Goal: Use online tool/utility

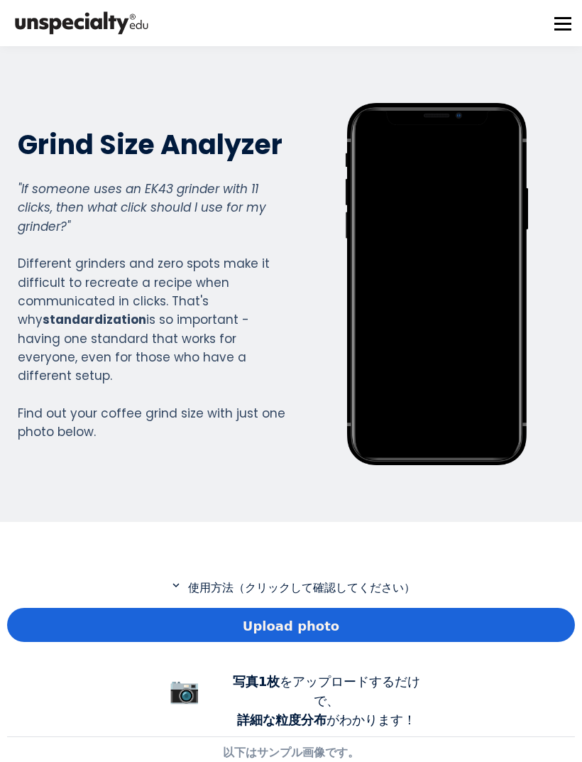
scroll to position [1051, 568]
click at [319, 634] on span "Upload photo" at bounding box center [291, 625] width 97 height 19
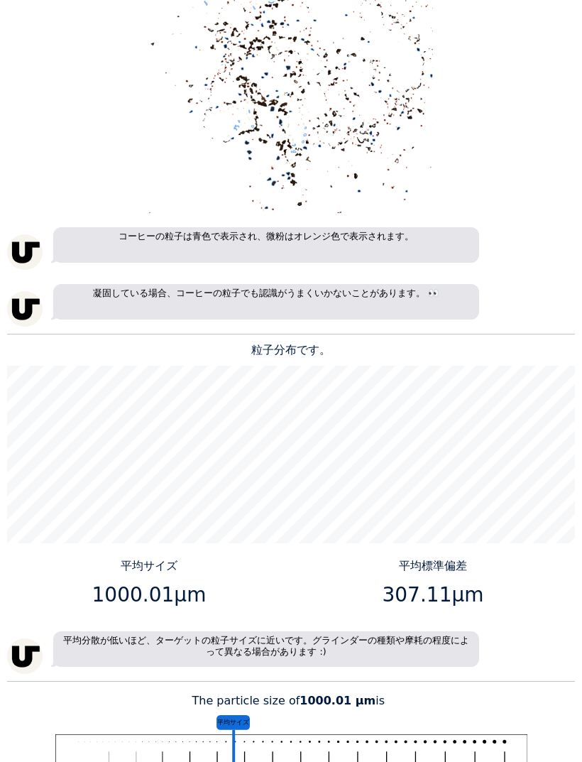
scroll to position [891, 0]
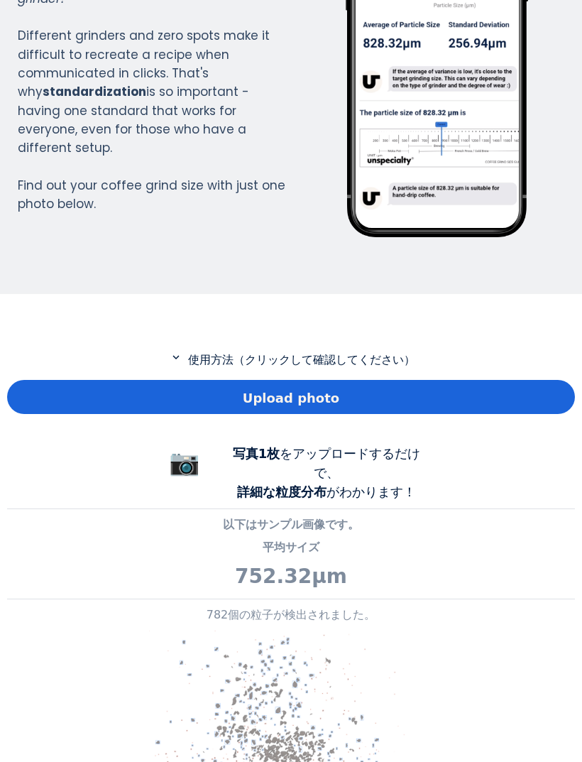
scroll to position [253, 0]
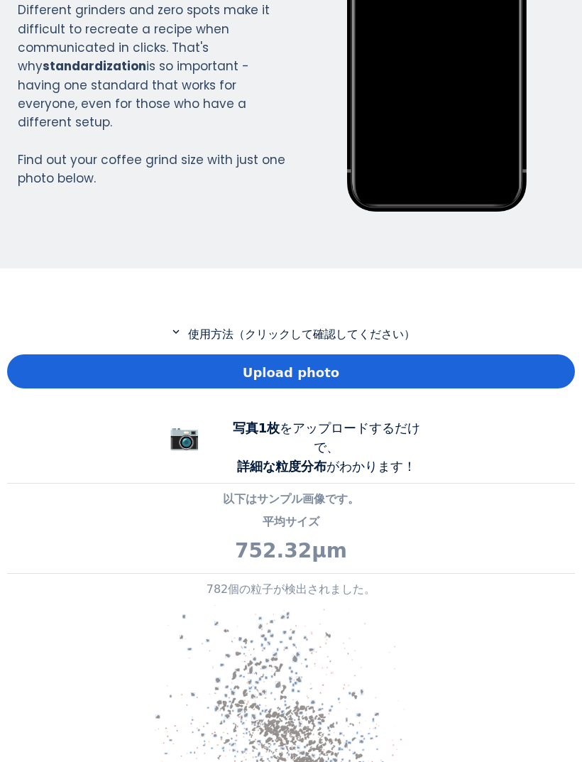
click at [432, 386] on div "Upload photo" at bounding box center [291, 371] width 568 height 34
click at [395, 357] on div "Upload photo" at bounding box center [291, 371] width 568 height 34
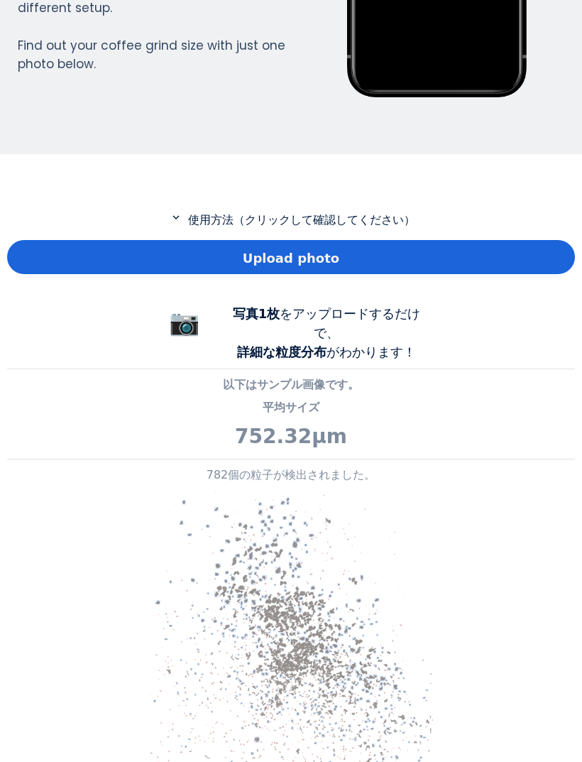
scroll to position [379, 0]
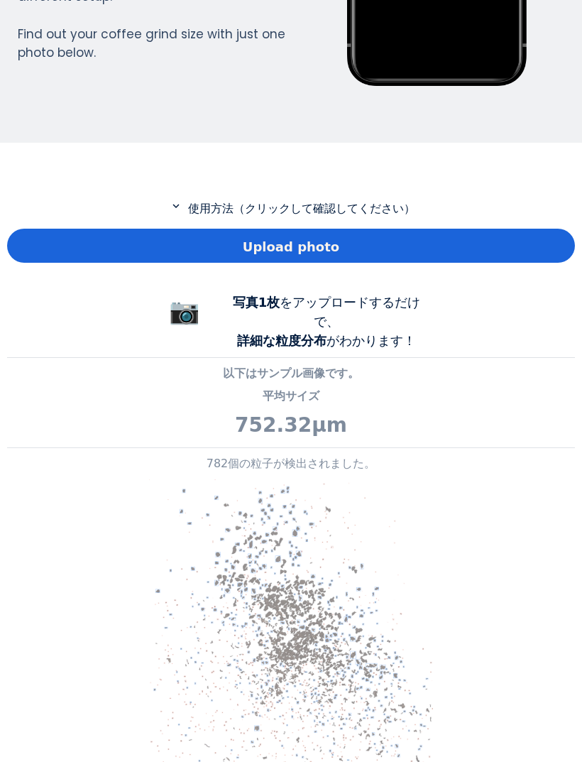
click at [401, 238] on div "Upload photo" at bounding box center [291, 246] width 568 height 34
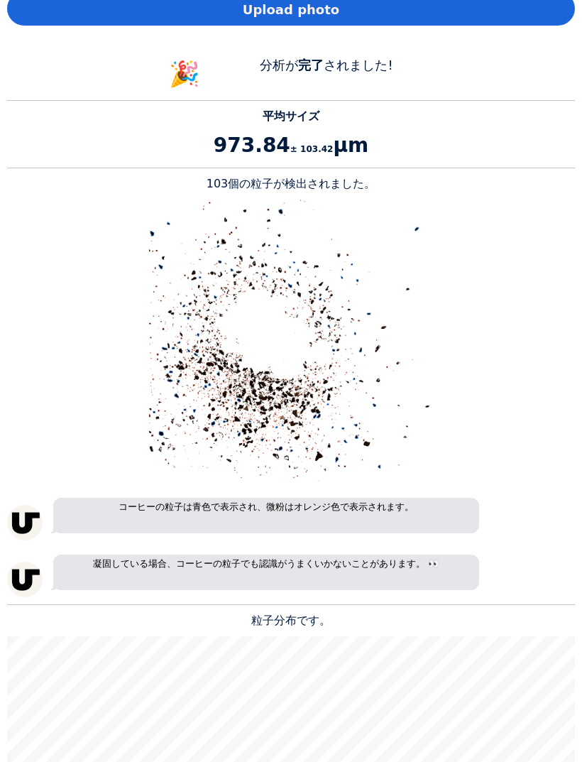
scroll to position [1327, 568]
click at [310, 467] on img at bounding box center [291, 341] width 284 height 284
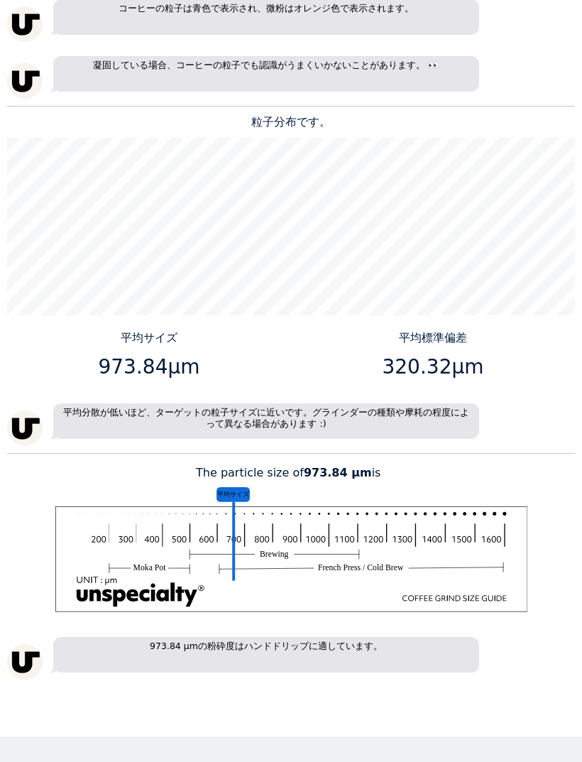
scroll to position [1114, 0]
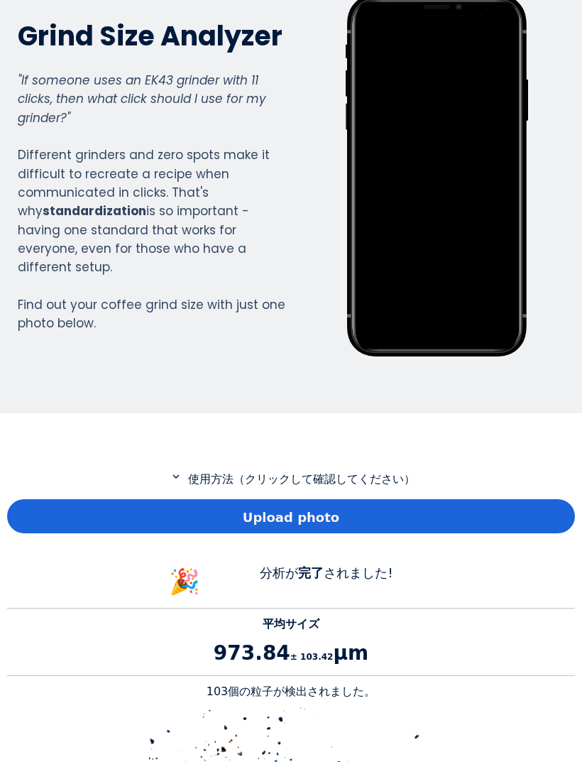
scroll to position [109, 0]
click at [405, 518] on div "Upload photo" at bounding box center [291, 516] width 568 height 34
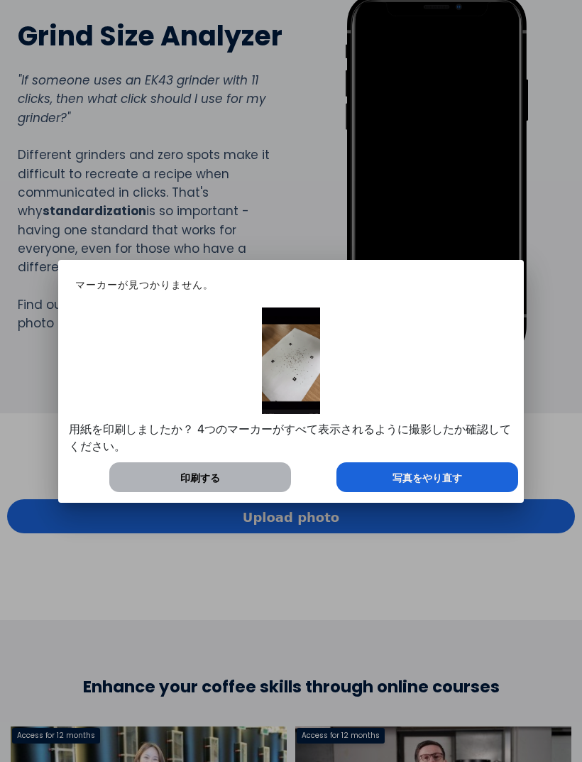
click at [473, 480] on div "写真をやり直す" at bounding box center [427, 477] width 182 height 30
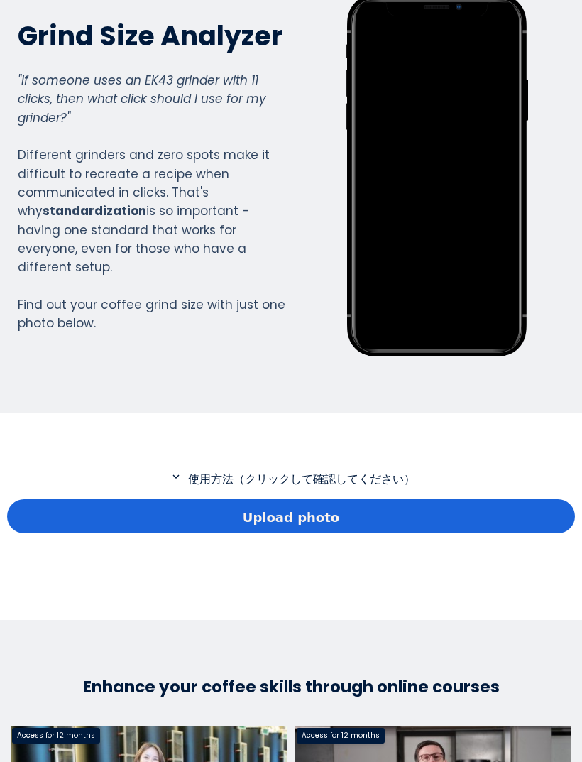
click at [425, 532] on div "Upload photo" at bounding box center [291, 516] width 568 height 34
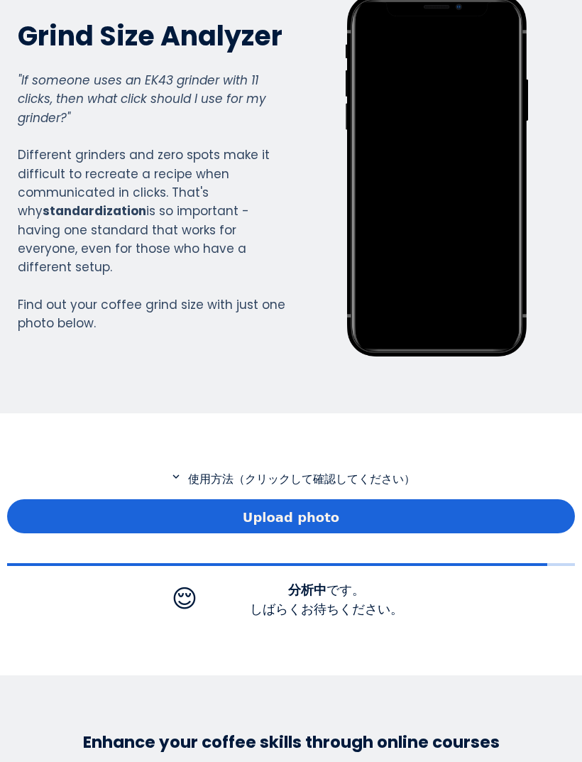
scroll to position [151, 0]
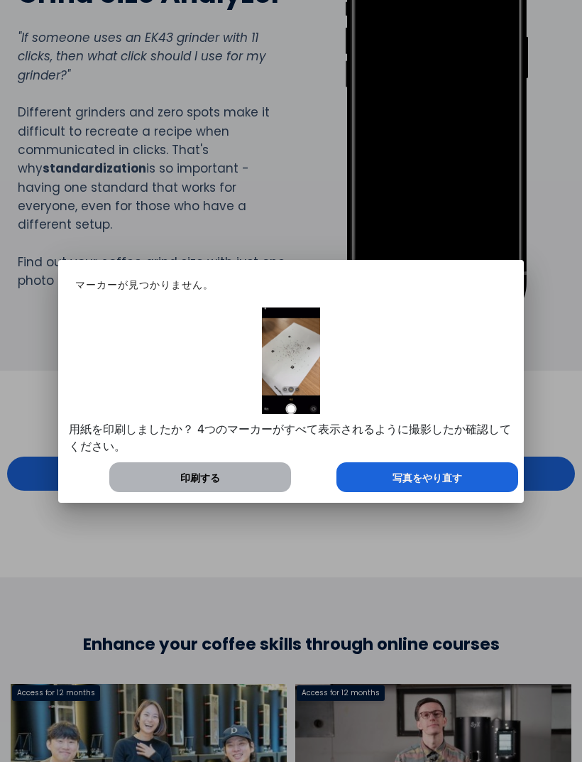
click at [463, 483] on div "写真をやり直す" at bounding box center [427, 477] width 182 height 30
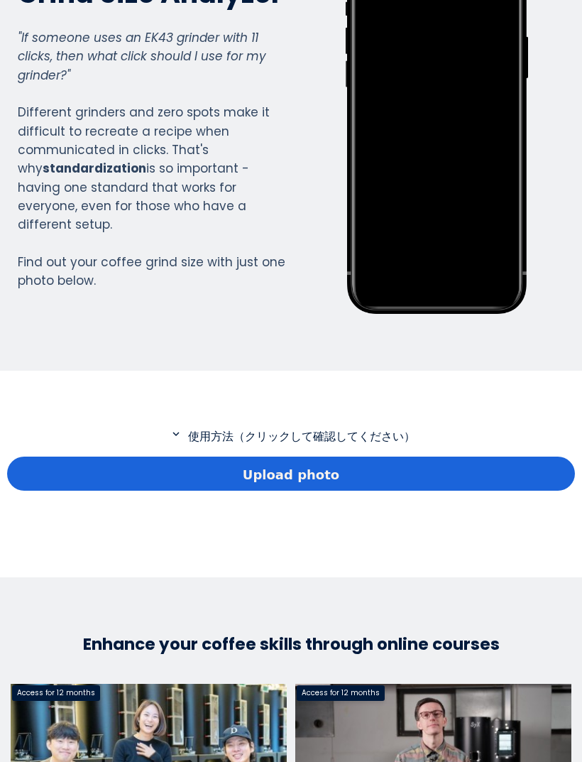
click at [433, 457] on div "Upload photo" at bounding box center [291, 473] width 568 height 34
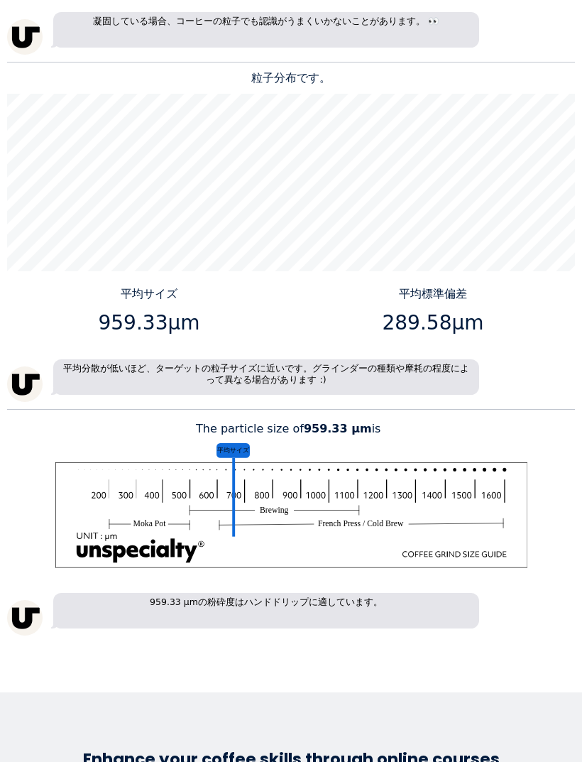
scroll to position [1164, 0]
